Goal: Entertainment & Leisure: Consume media (video, audio)

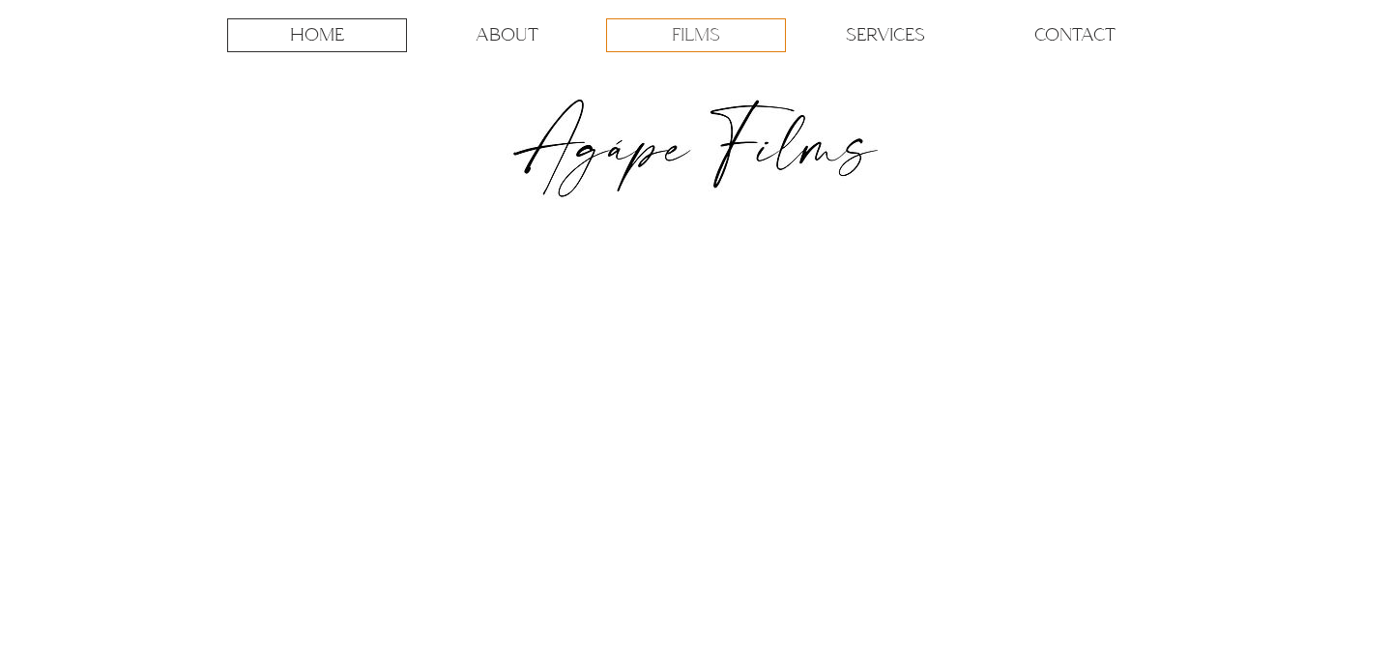
click at [700, 35] on p "FILMS" at bounding box center [696, 35] width 48 height 32
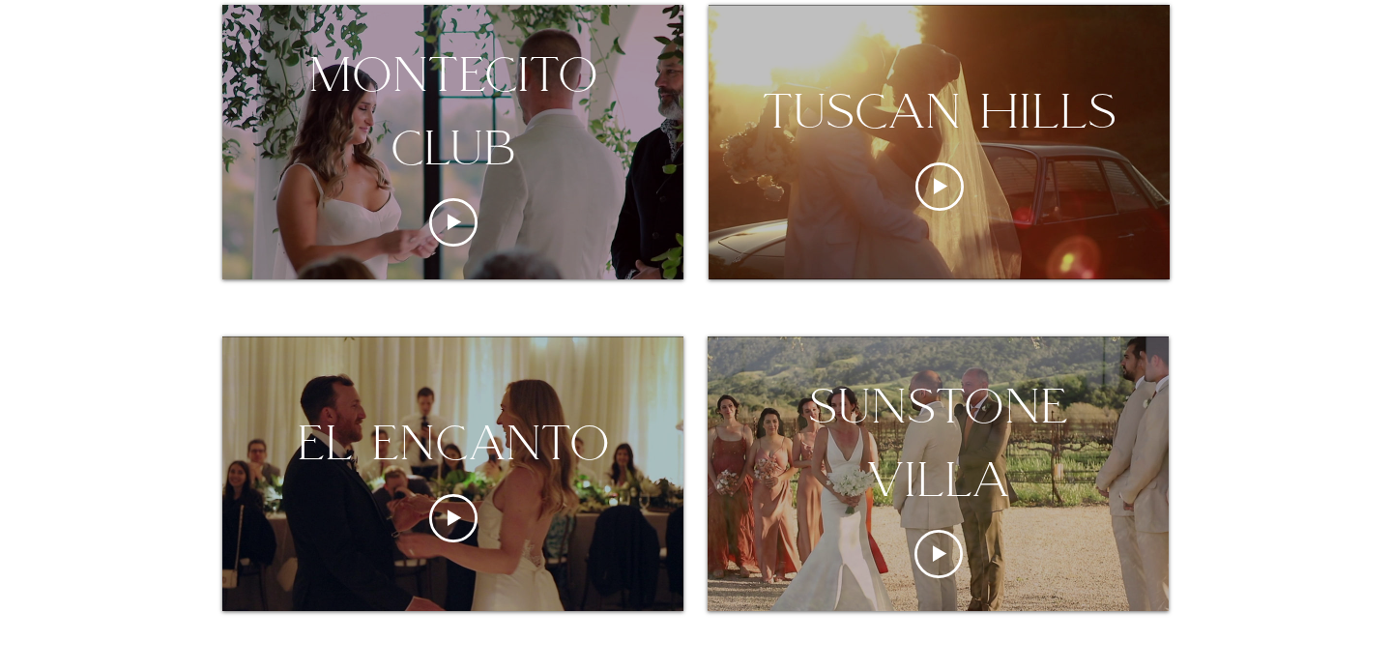
scroll to position [412, 0]
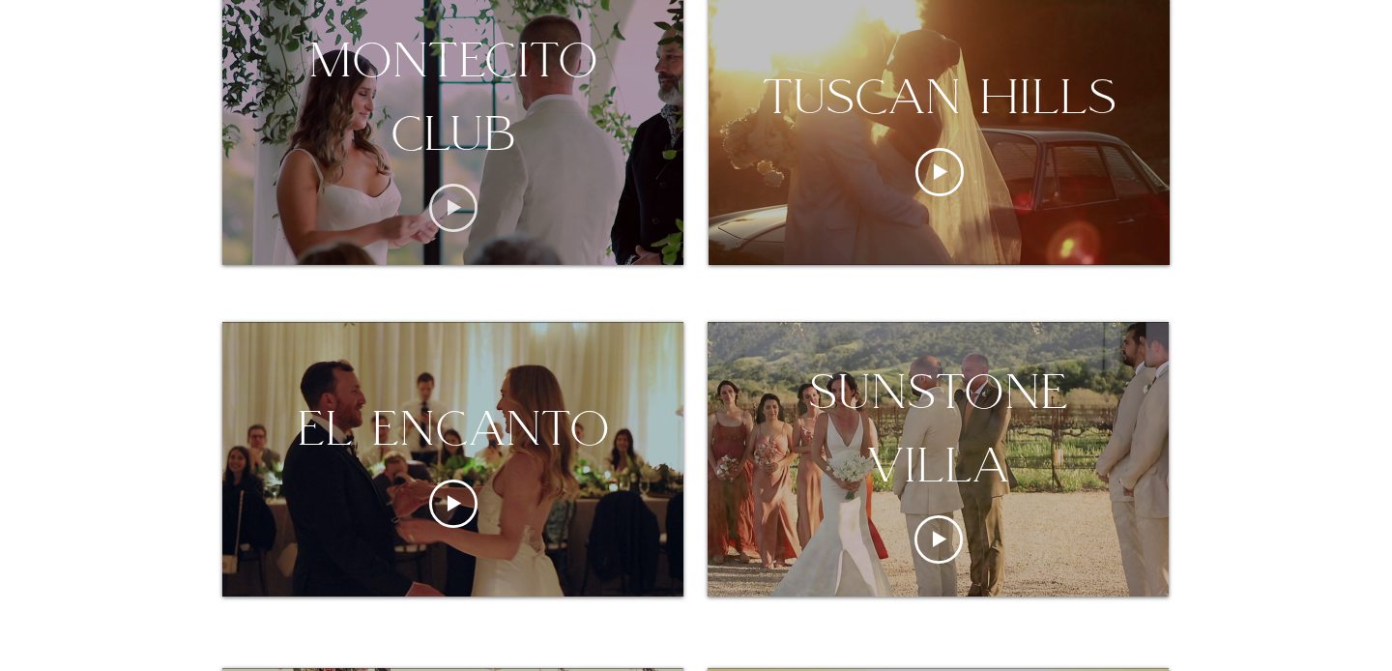
click at [463, 211] on icon "Play video" at bounding box center [453, 208] width 48 height 48
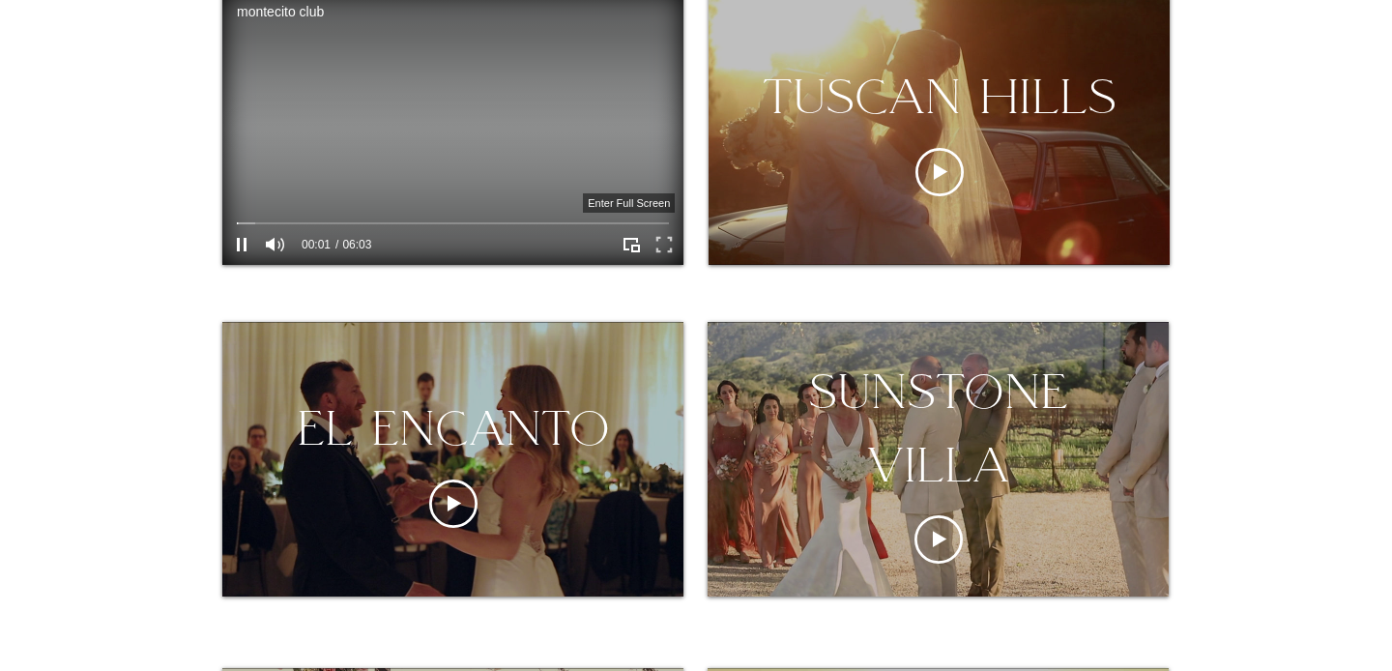
click at [653, 250] on icon "Enter full screen" at bounding box center [664, 245] width 30 height 30
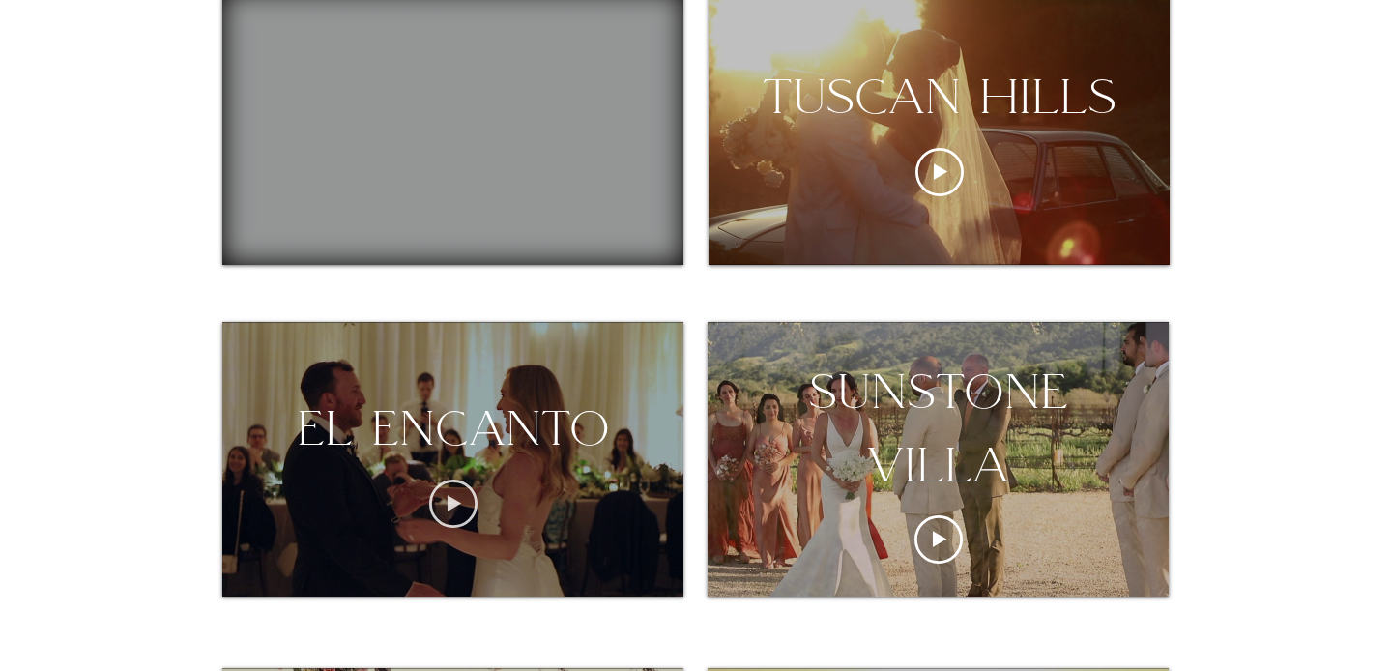
click at [444, 497] on icon "Play video" at bounding box center [453, 503] width 48 height 48
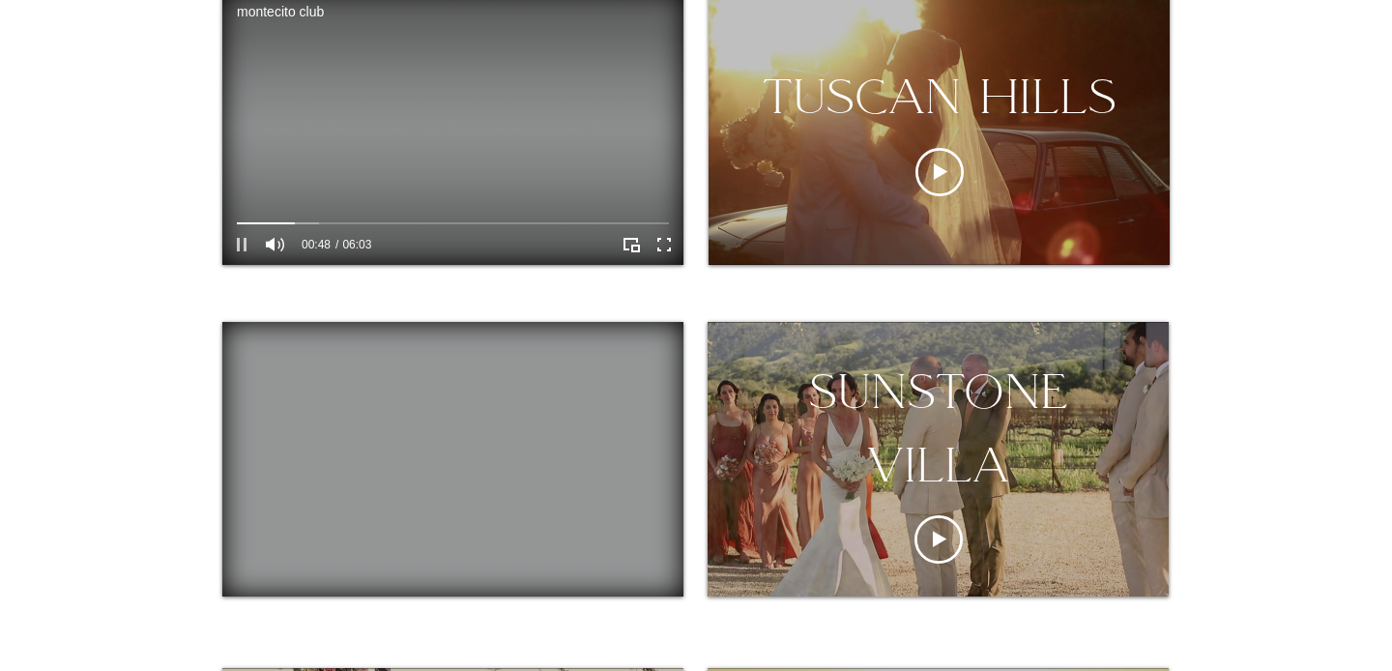
click at [234, 256] on icon "Pause" at bounding box center [241, 244] width 25 height 25
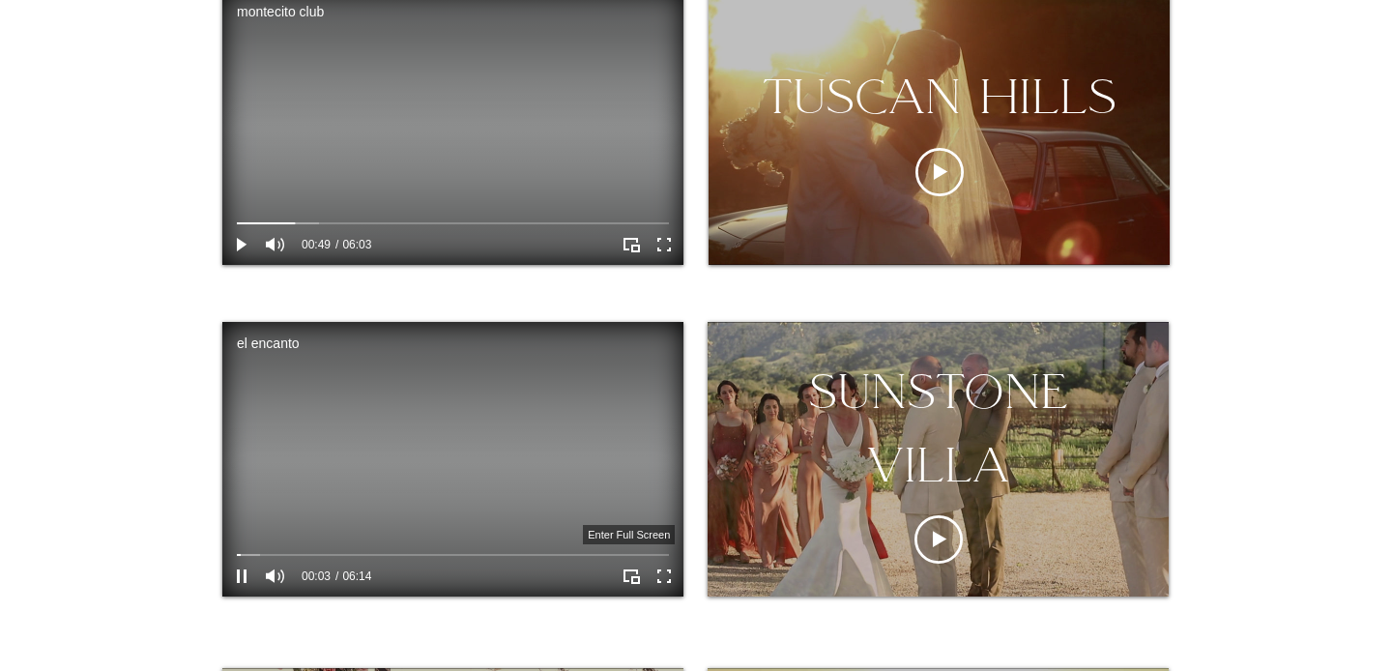
click at [666, 577] on icon "Enter full screen" at bounding box center [663, 575] width 25 height 25
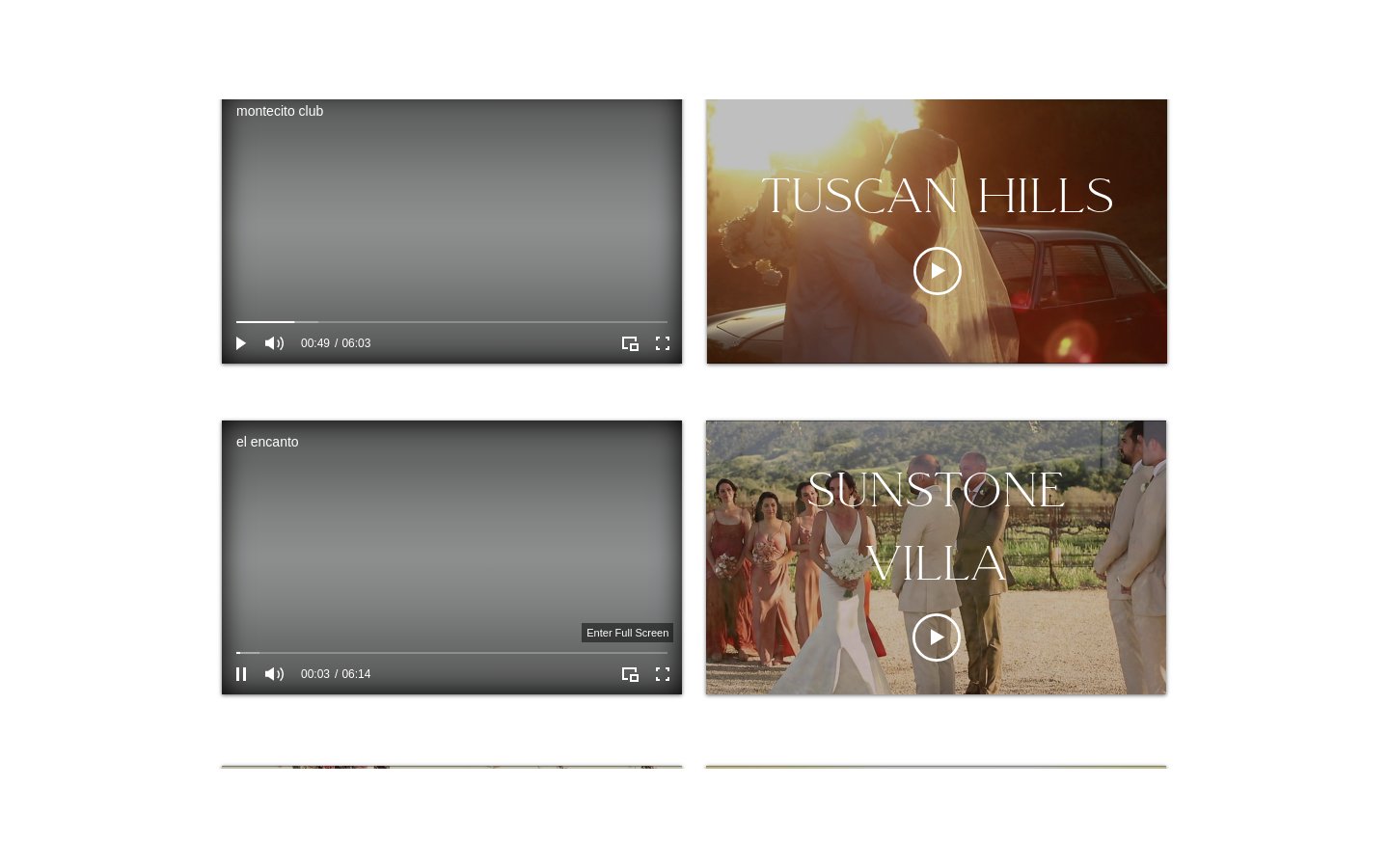
scroll to position [0, 0]
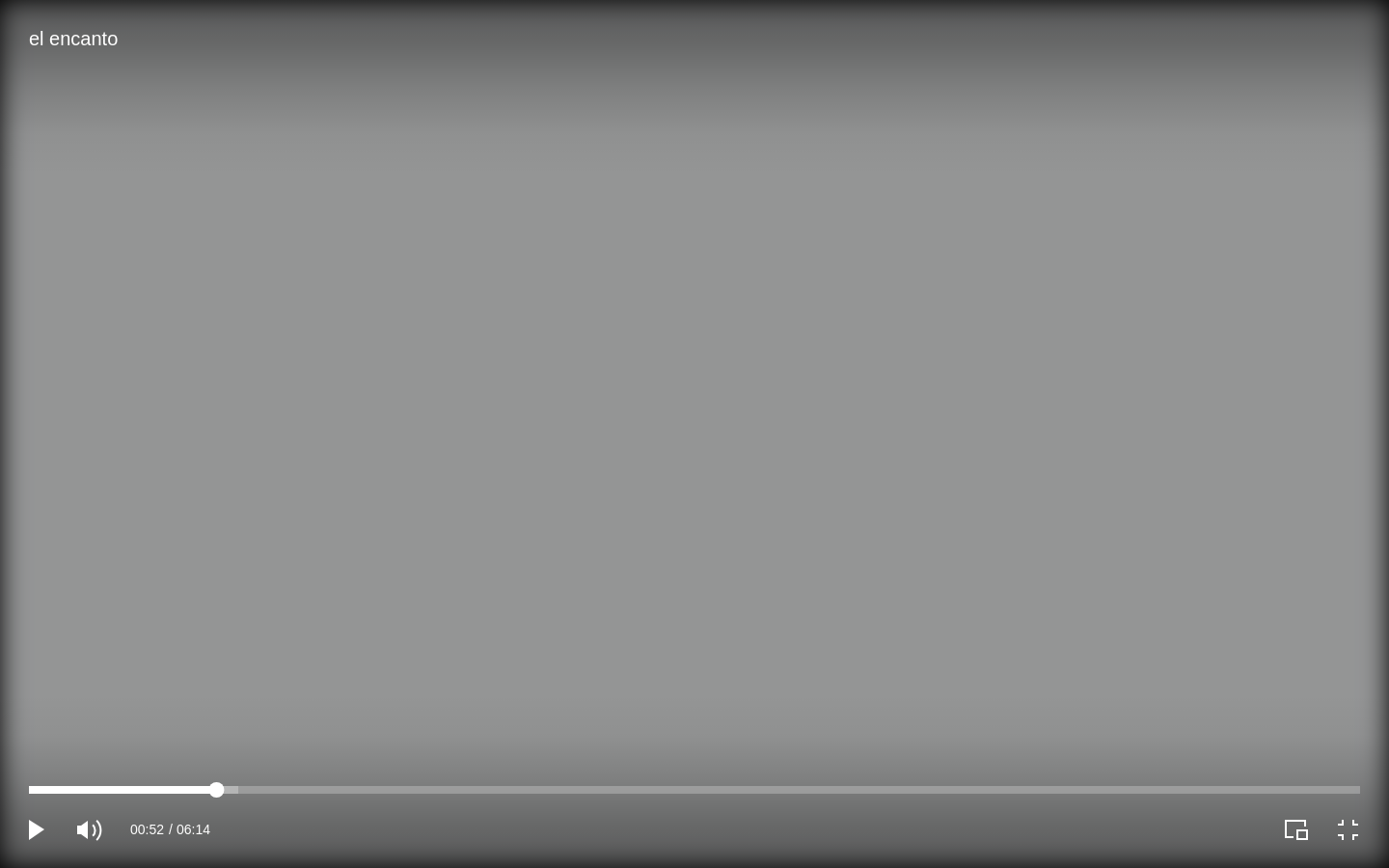
click at [216, 668] on div at bounding box center [694, 790] width 1331 height 8
click at [339, 668] on div at bounding box center [694, 790] width 1331 height 8
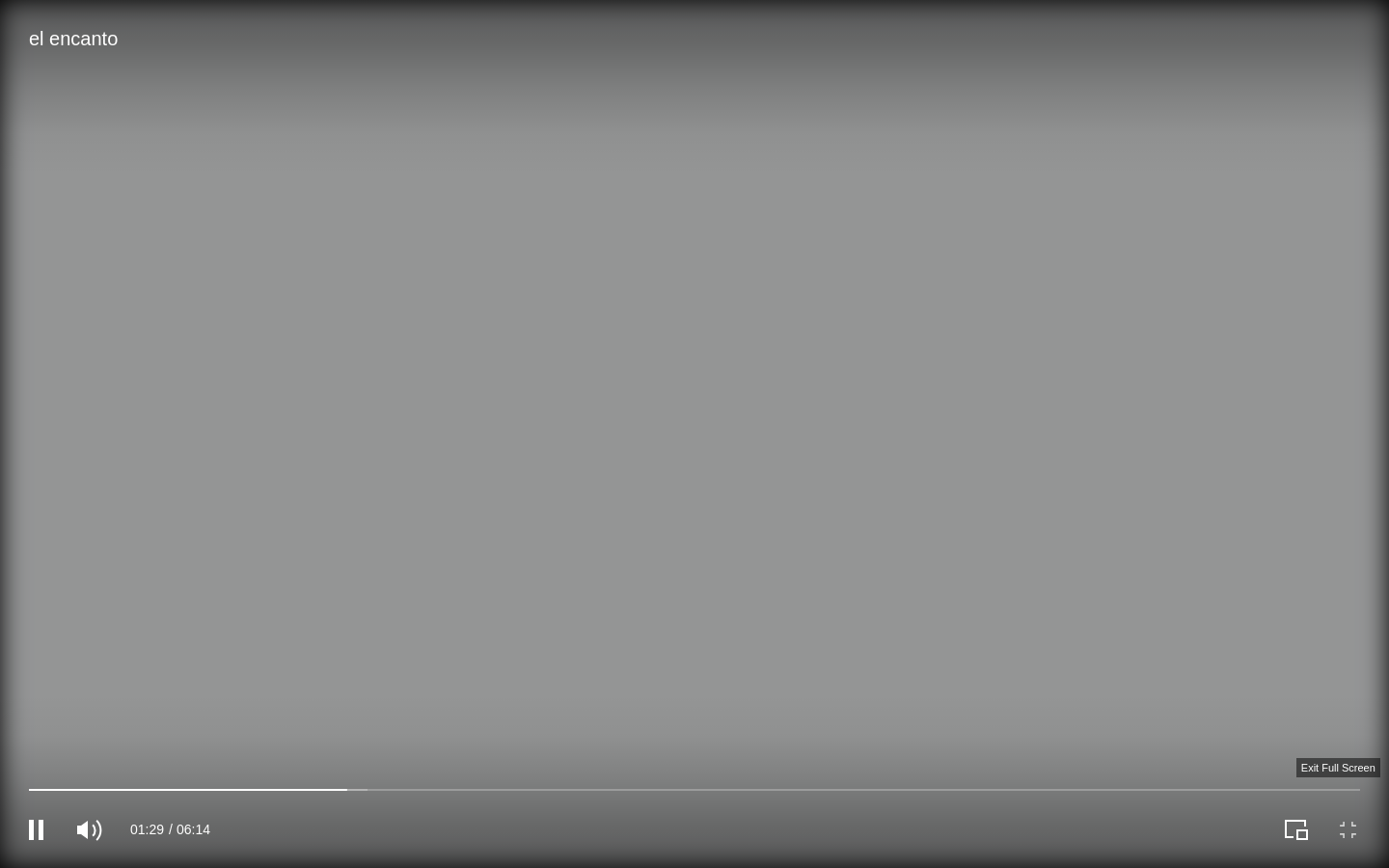
click at [1355, 668] on icon "Exit full screen" at bounding box center [1347, 829] width 27 height 27
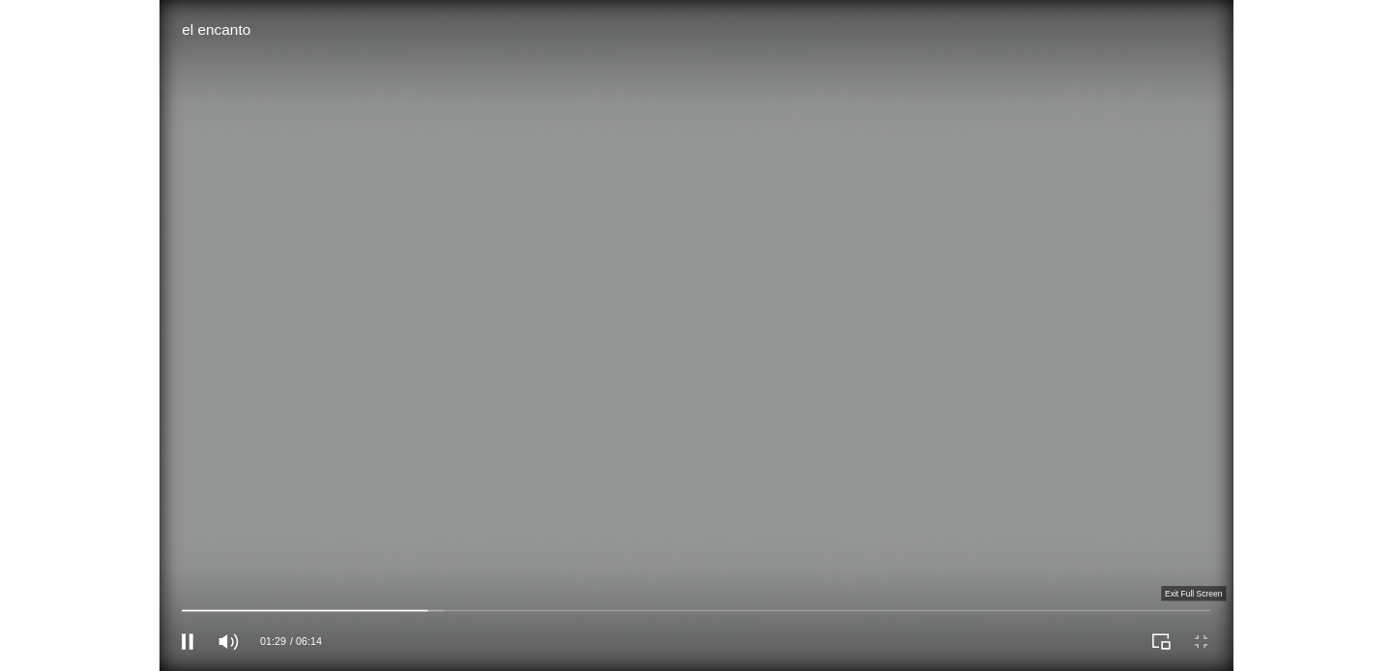
scroll to position [412, 0]
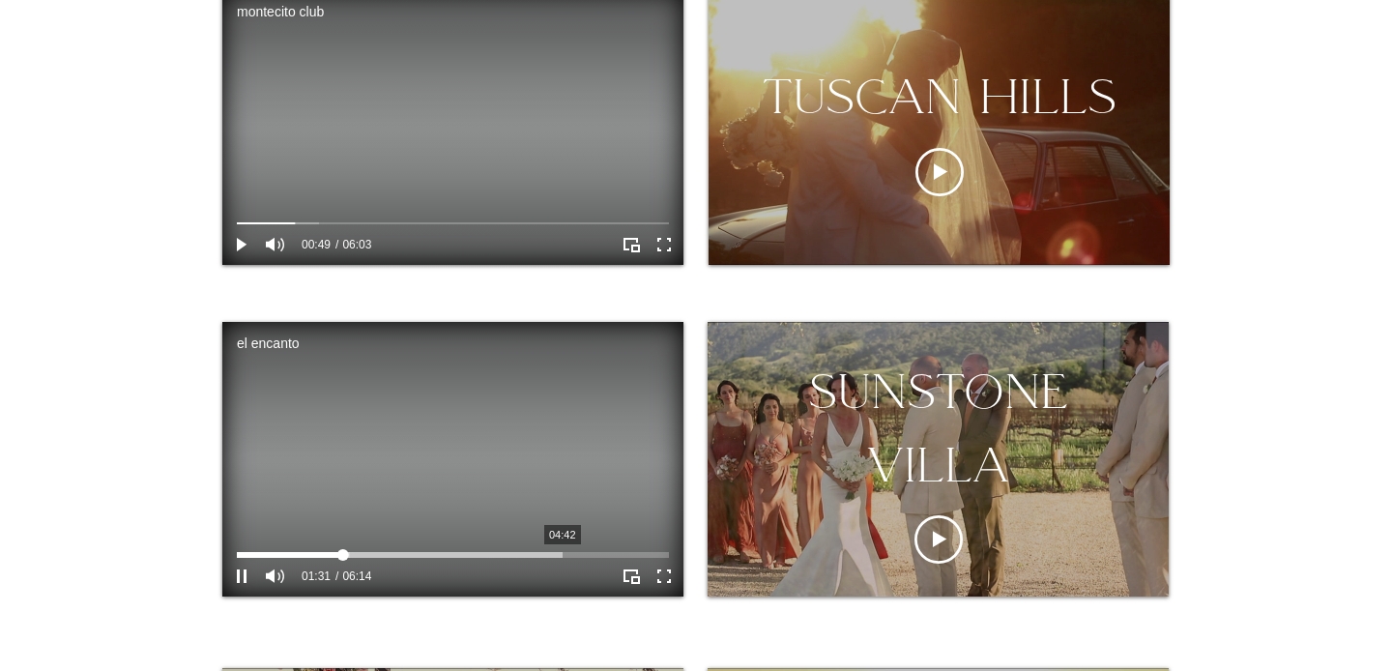
click at [561, 552] on div at bounding box center [453, 555] width 432 height 6
click at [593, 552] on div at bounding box center [453, 555] width 432 height 6
click at [616, 554] on div at bounding box center [453, 555] width 432 height 6
click at [624, 554] on div at bounding box center [453, 555] width 432 height 6
click at [637, 554] on div at bounding box center [453, 555] width 432 height 6
